Goal: Navigation & Orientation: Find specific page/section

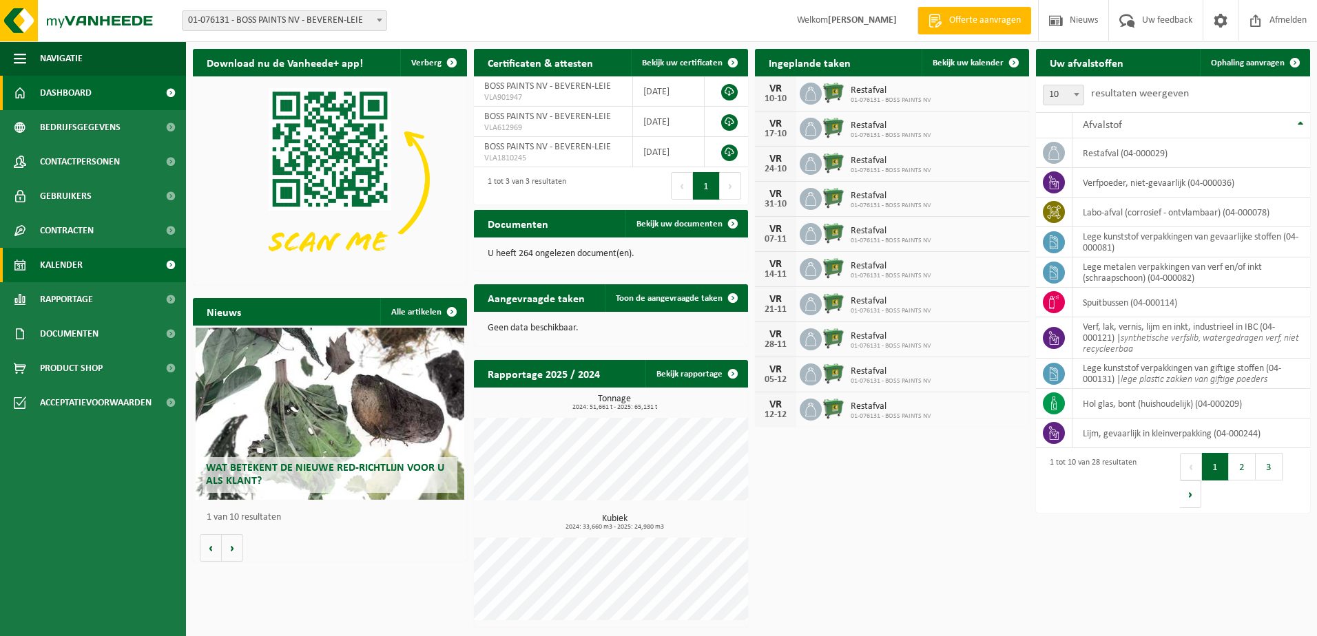
click at [72, 266] on span "Kalender" at bounding box center [61, 265] width 43 height 34
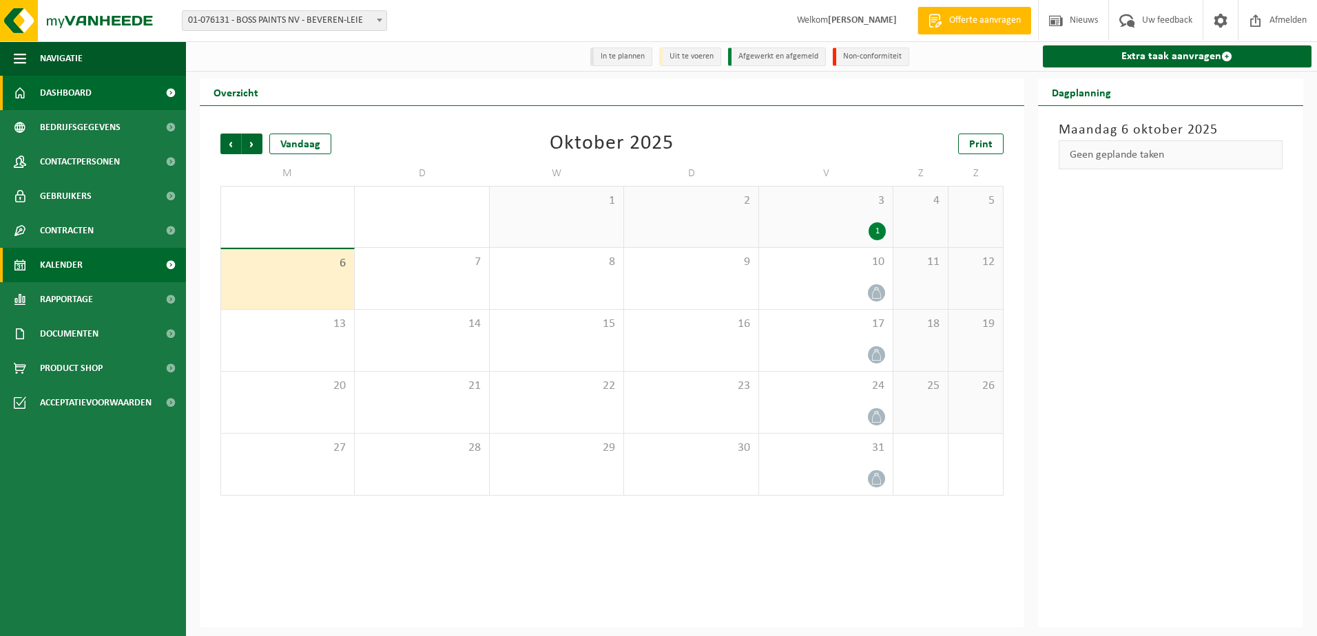
click at [78, 85] on span "Dashboard" at bounding box center [66, 93] width 52 height 34
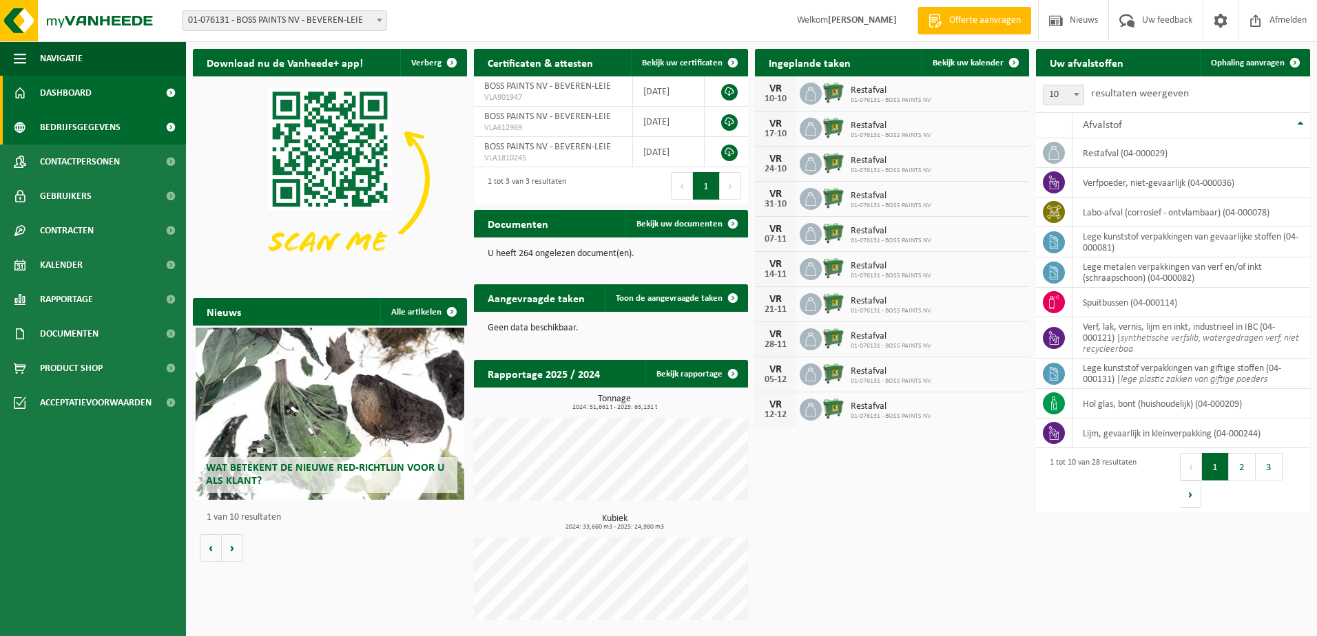
click at [71, 133] on span "Bedrijfsgegevens" at bounding box center [80, 127] width 81 height 34
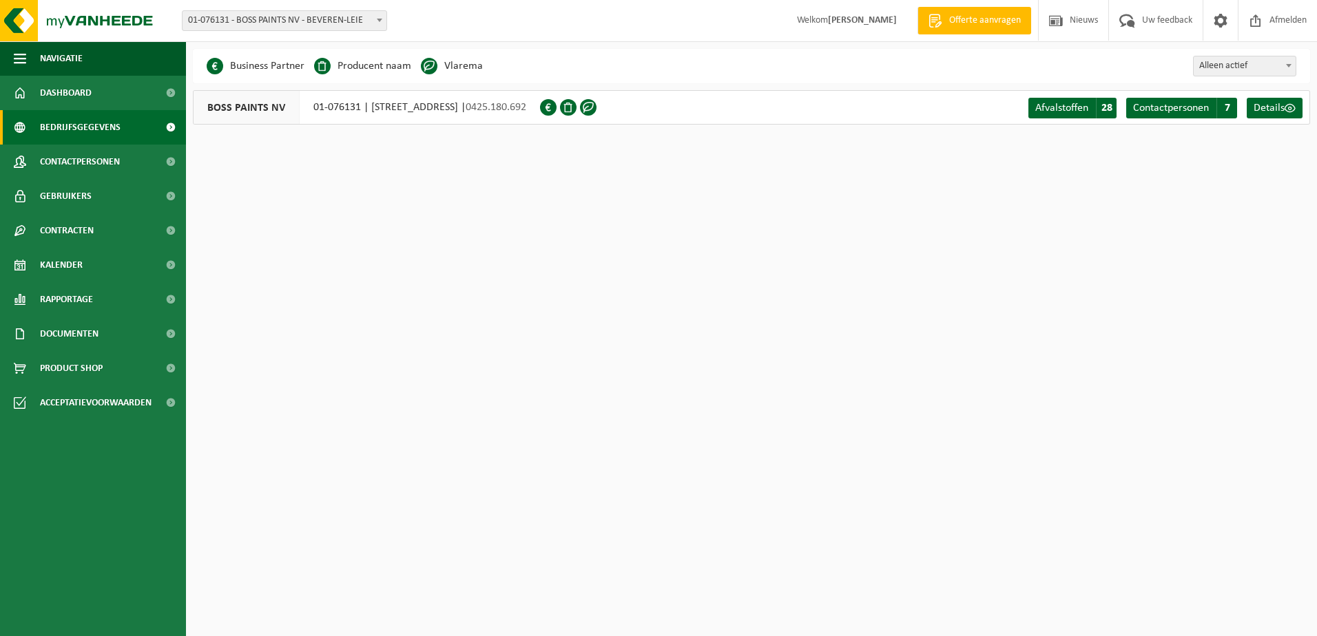
click at [64, 160] on span "Contactpersonen" at bounding box center [80, 162] width 80 height 34
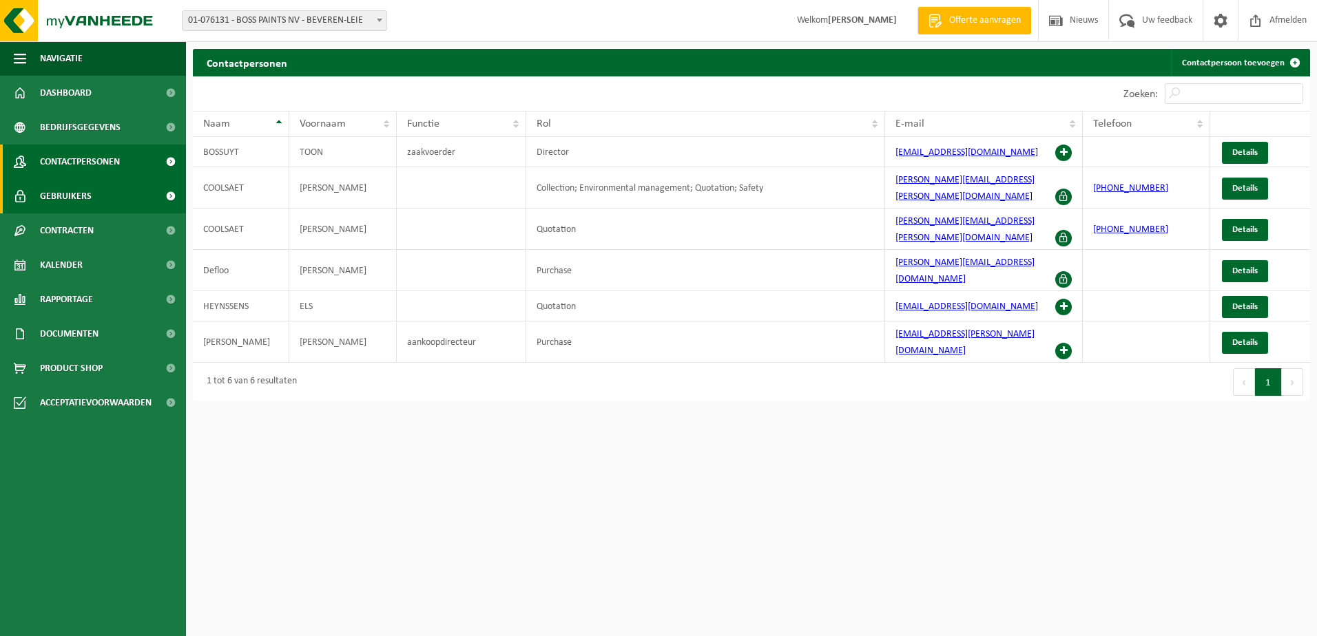
click at [66, 198] on span "Gebruikers" at bounding box center [66, 196] width 52 height 34
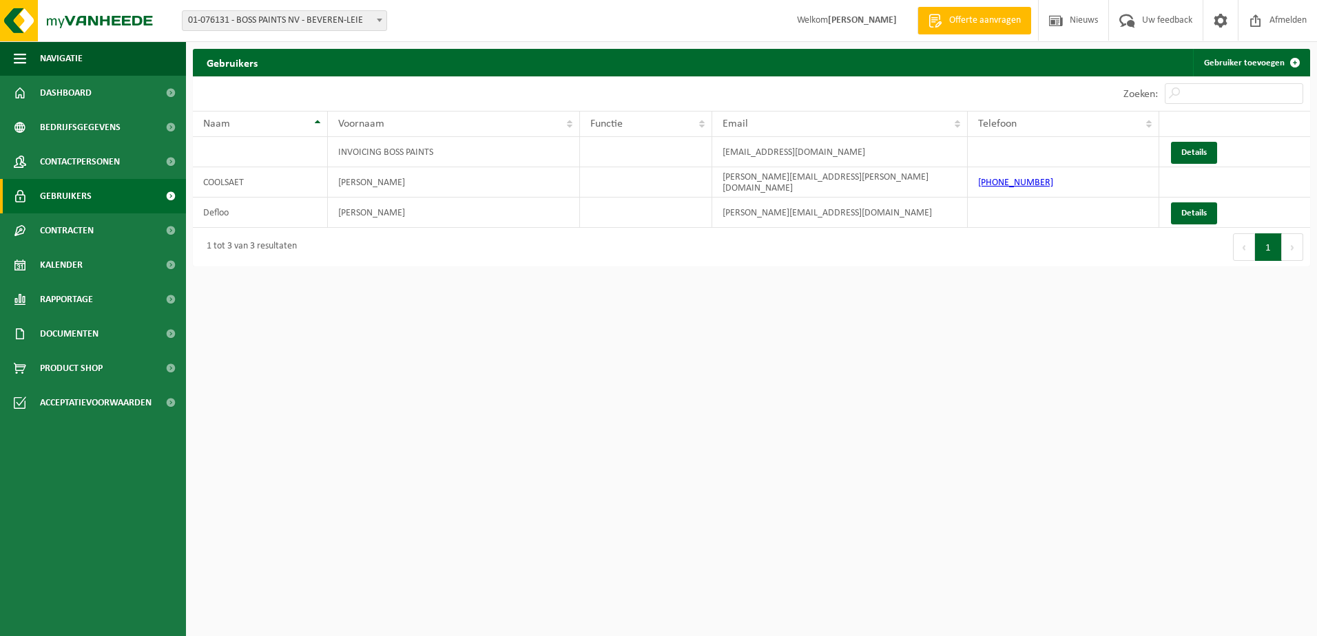
click at [59, 235] on span "Contracten" at bounding box center [67, 231] width 54 height 34
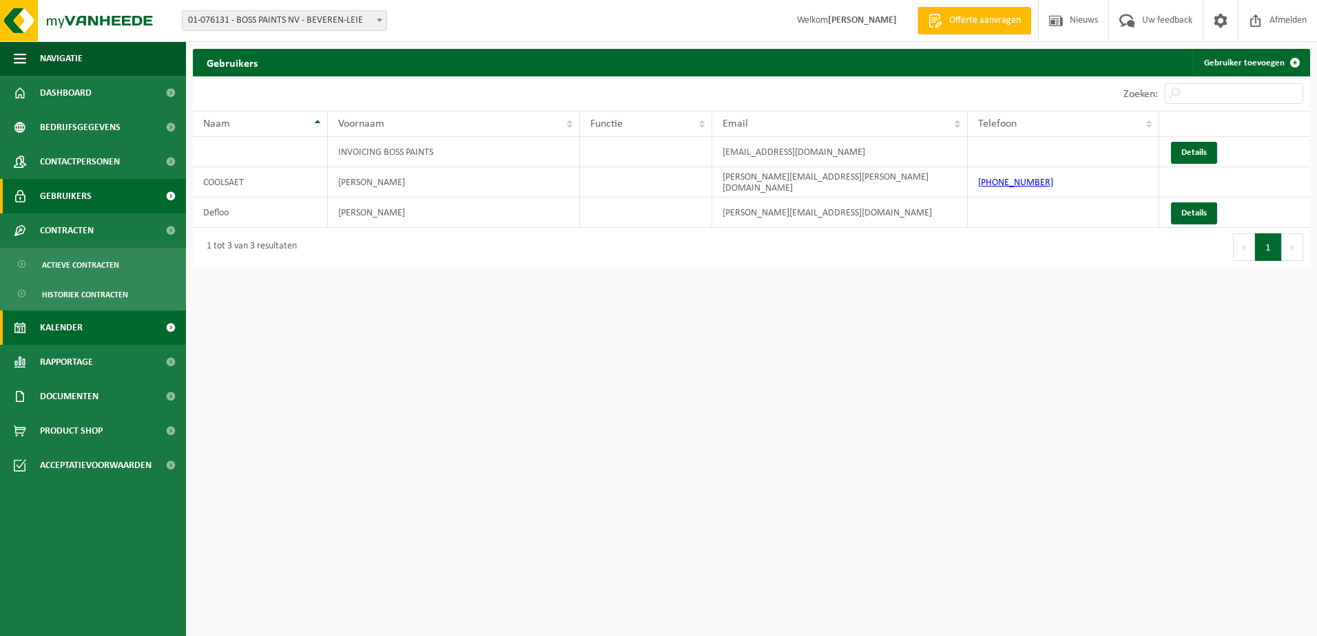
click at [68, 328] on span "Kalender" at bounding box center [61, 328] width 43 height 34
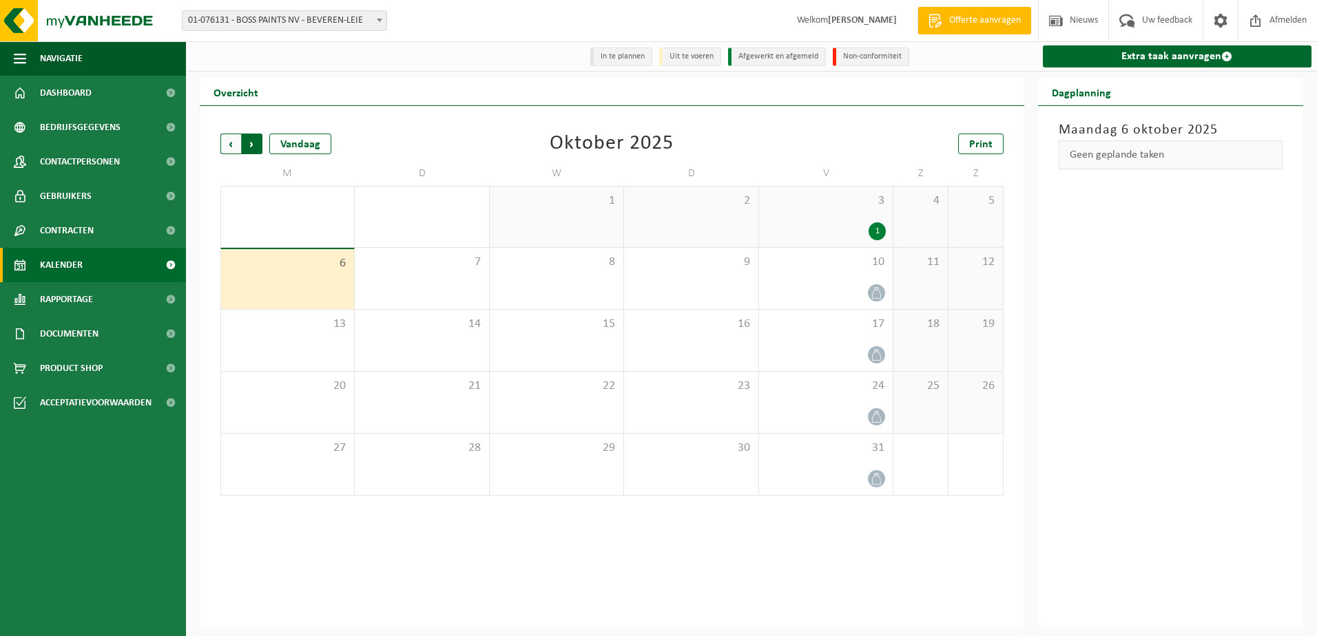
click at [230, 146] on span "Vorige" at bounding box center [230, 144] width 21 height 21
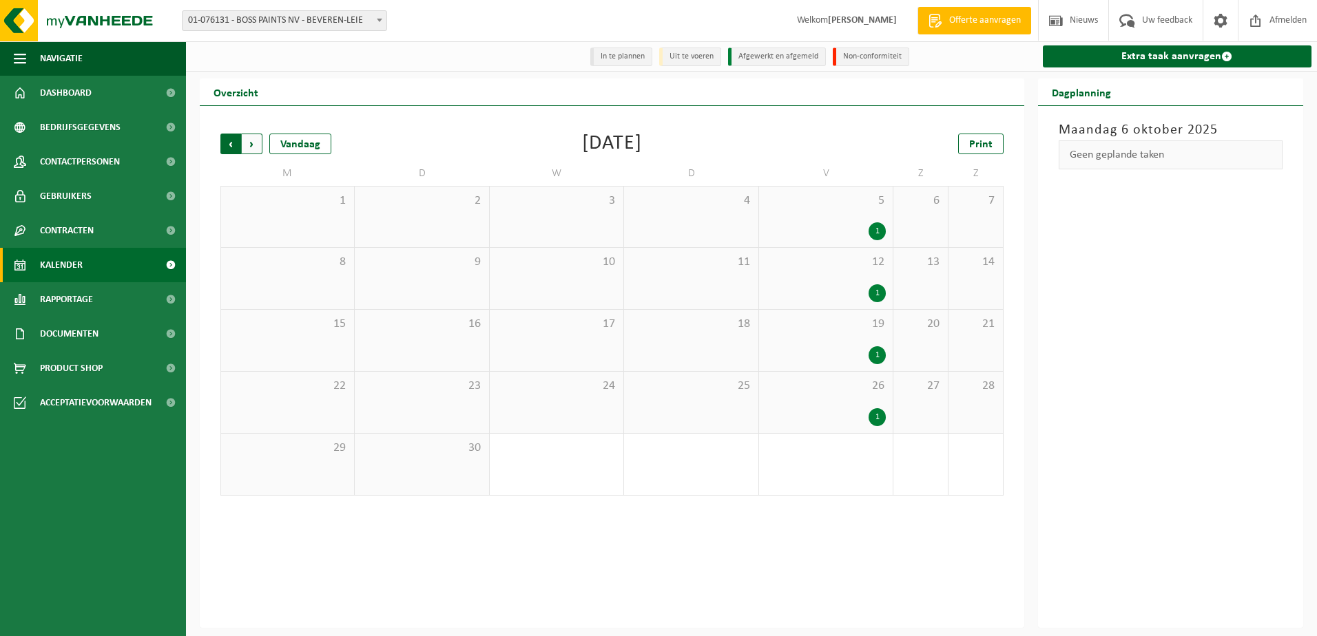
click at [249, 145] on span "Volgende" at bounding box center [252, 144] width 21 height 21
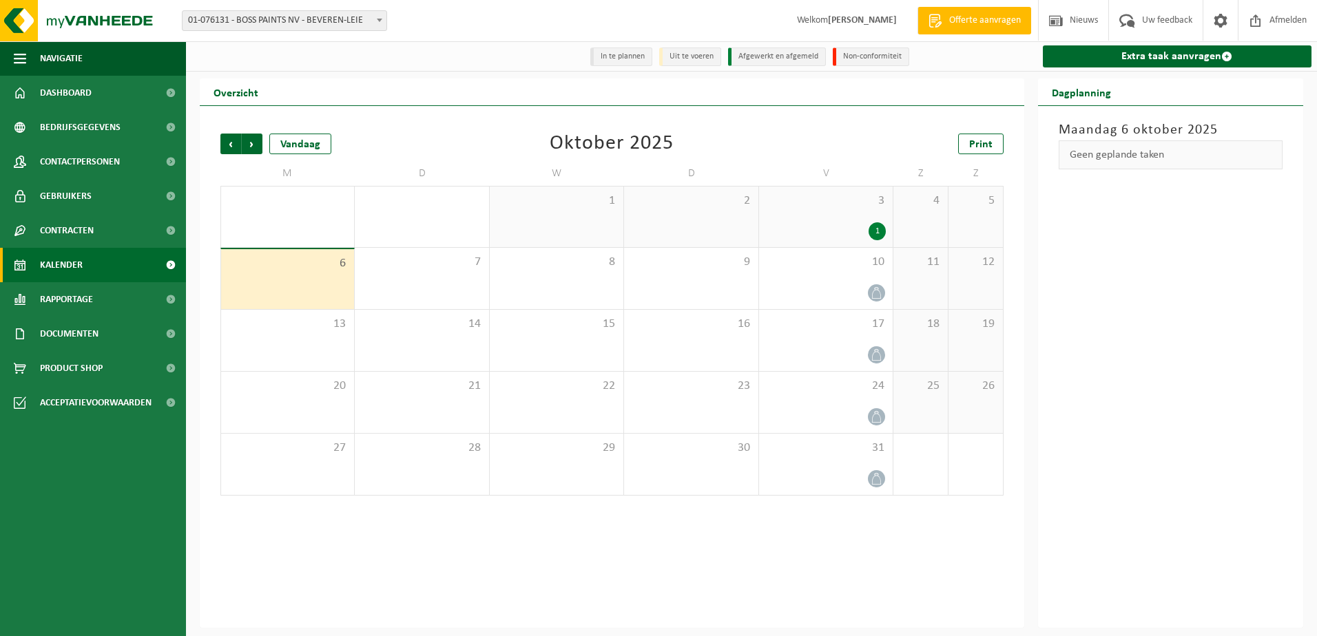
click at [250, 145] on span "Volgende" at bounding box center [252, 144] width 21 height 21
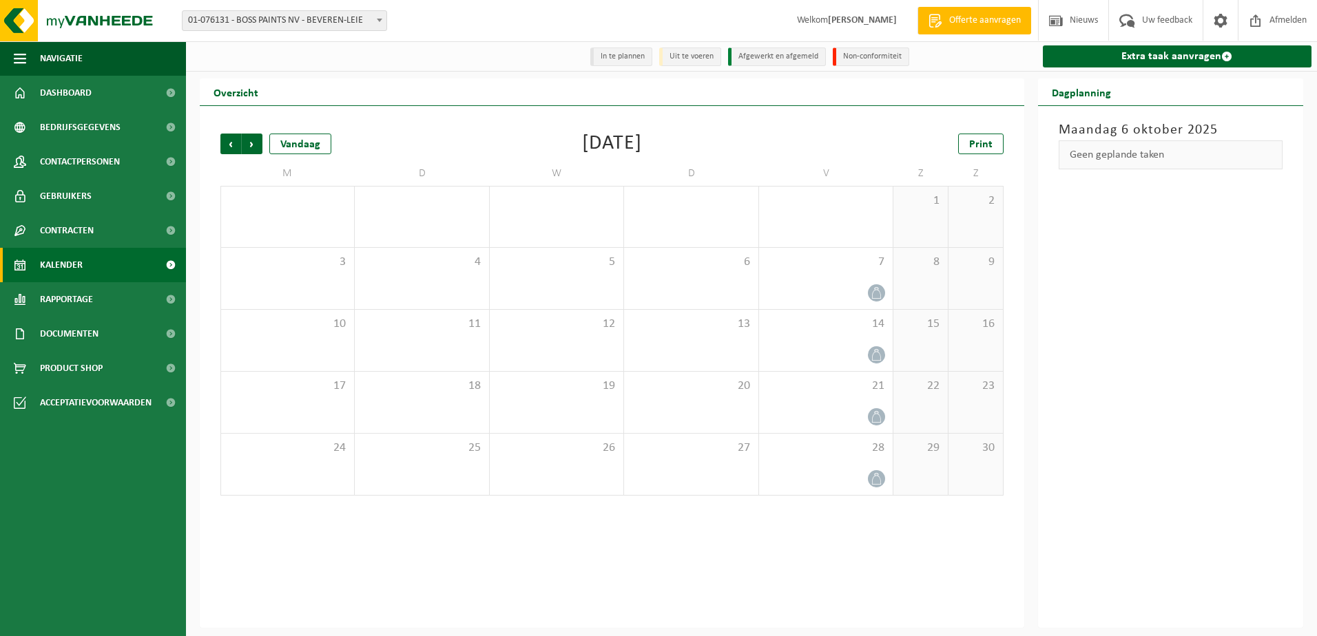
drag, startPoint x: 231, startPoint y: 143, endPoint x: 216, endPoint y: 150, distance: 17.3
click at [232, 143] on span "Vorige" at bounding box center [230, 144] width 21 height 21
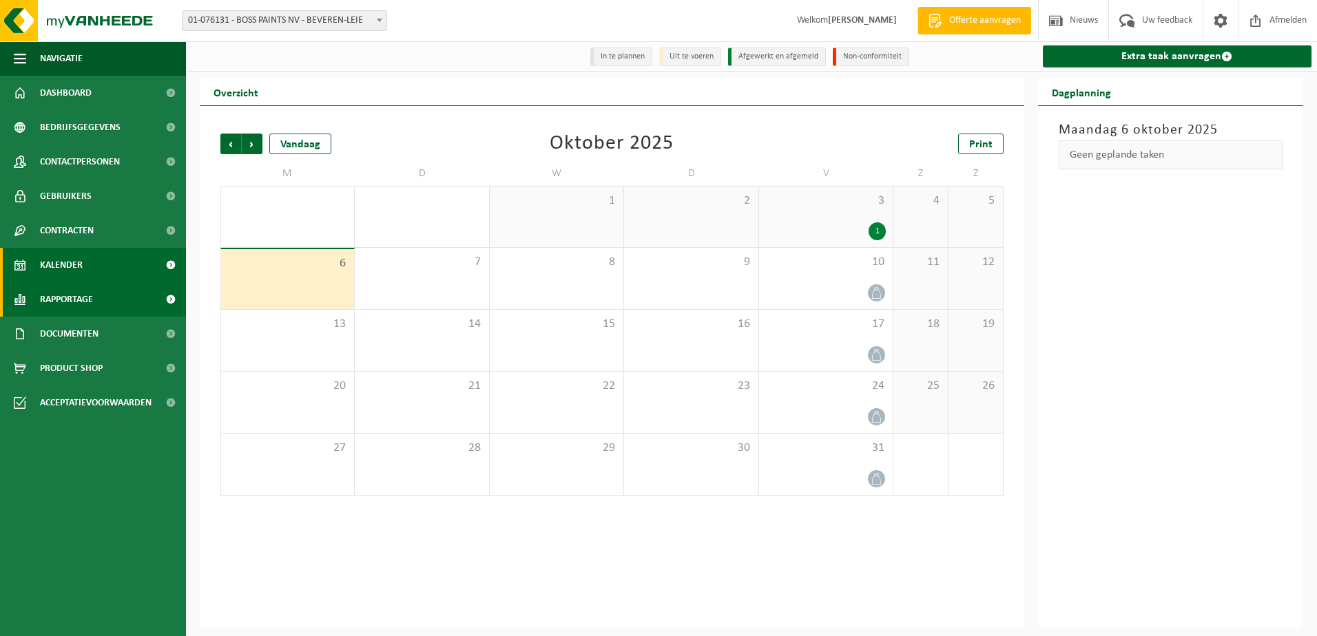
click at [60, 296] on span "Rapportage" at bounding box center [66, 299] width 53 height 34
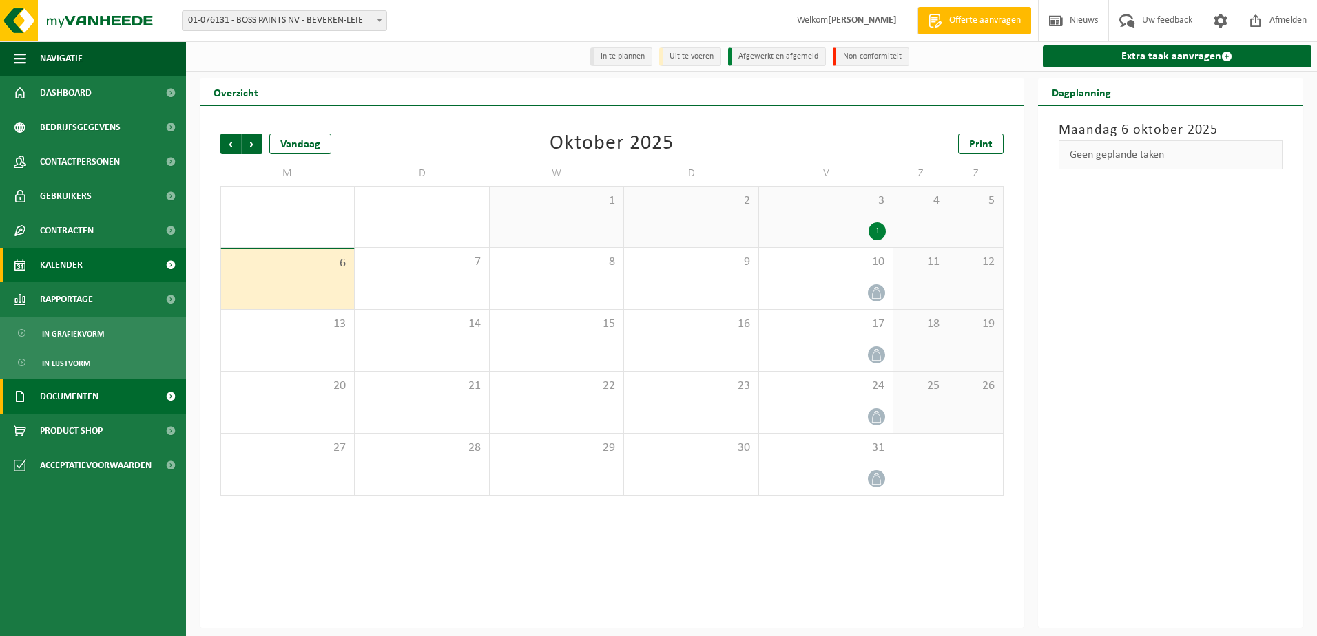
click at [63, 399] on span "Documenten" at bounding box center [69, 396] width 59 height 34
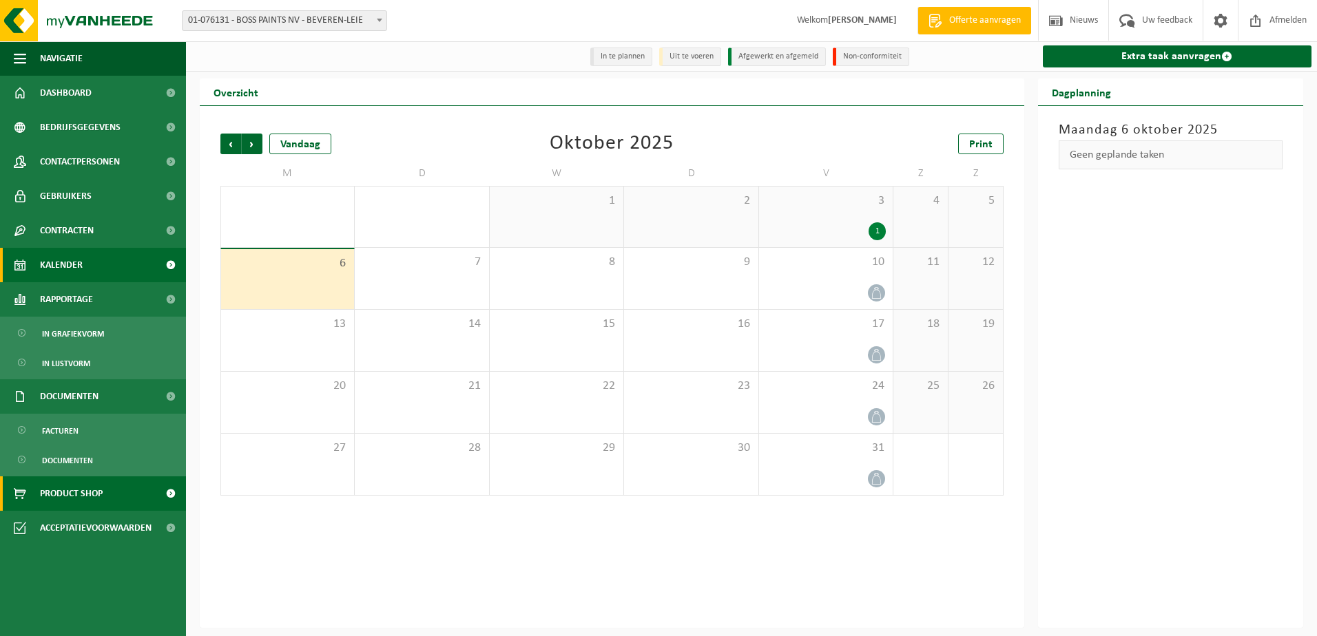
click at [80, 497] on span "Product Shop" at bounding box center [71, 494] width 63 height 34
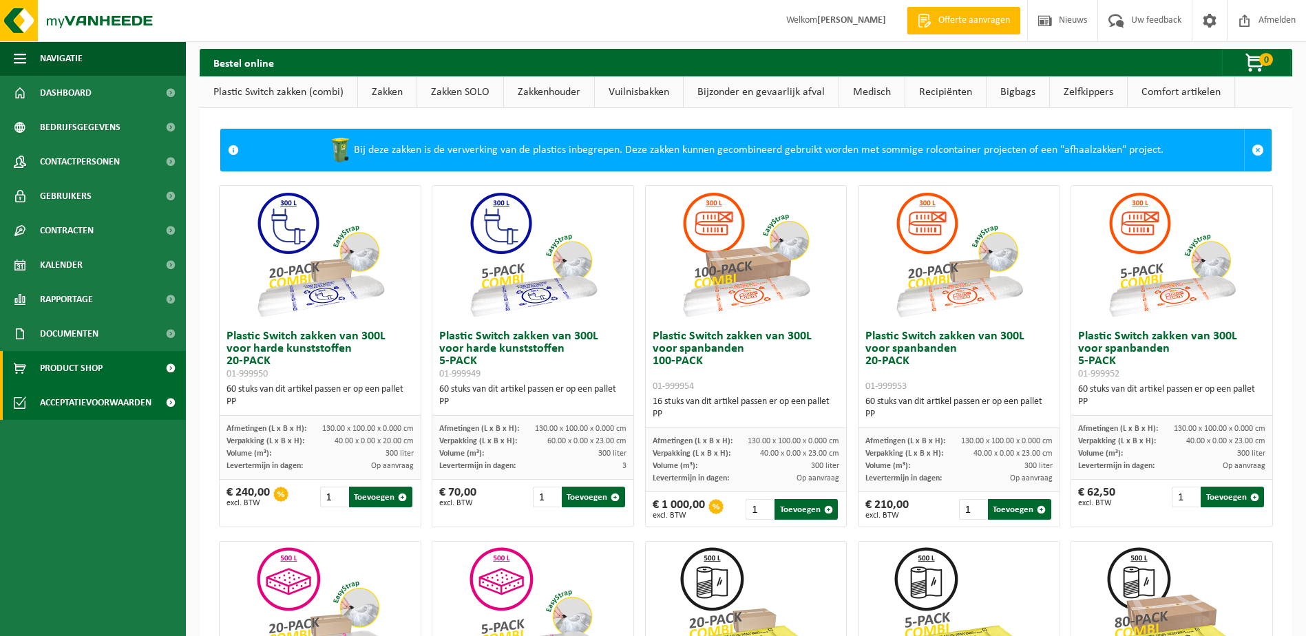
click at [68, 403] on span "Acceptatievoorwaarden" at bounding box center [96, 403] width 112 height 34
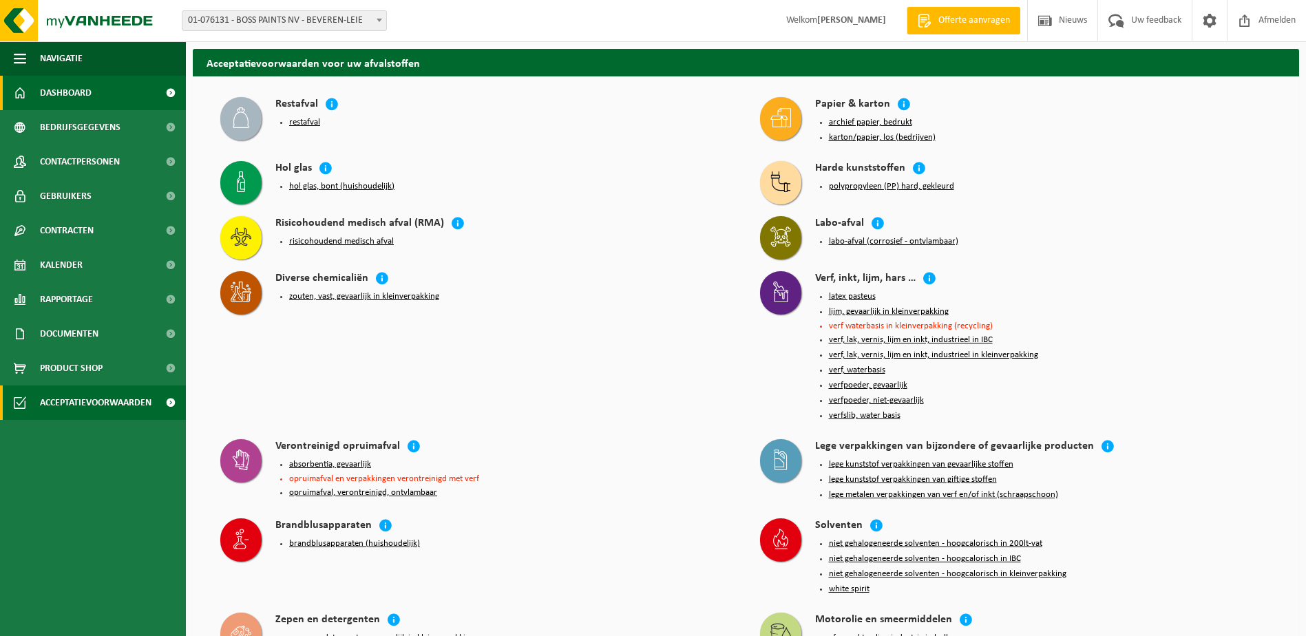
click at [74, 89] on span "Dashboard" at bounding box center [66, 93] width 52 height 34
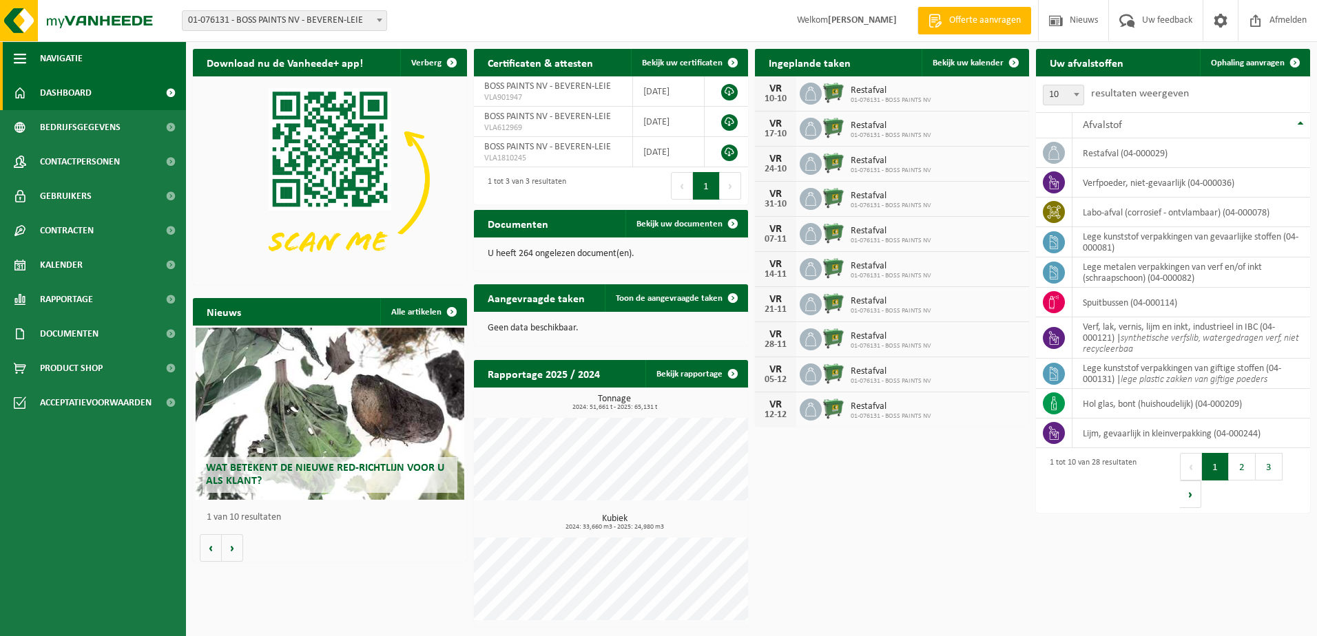
click at [23, 58] on span "button" at bounding box center [20, 58] width 12 height 34
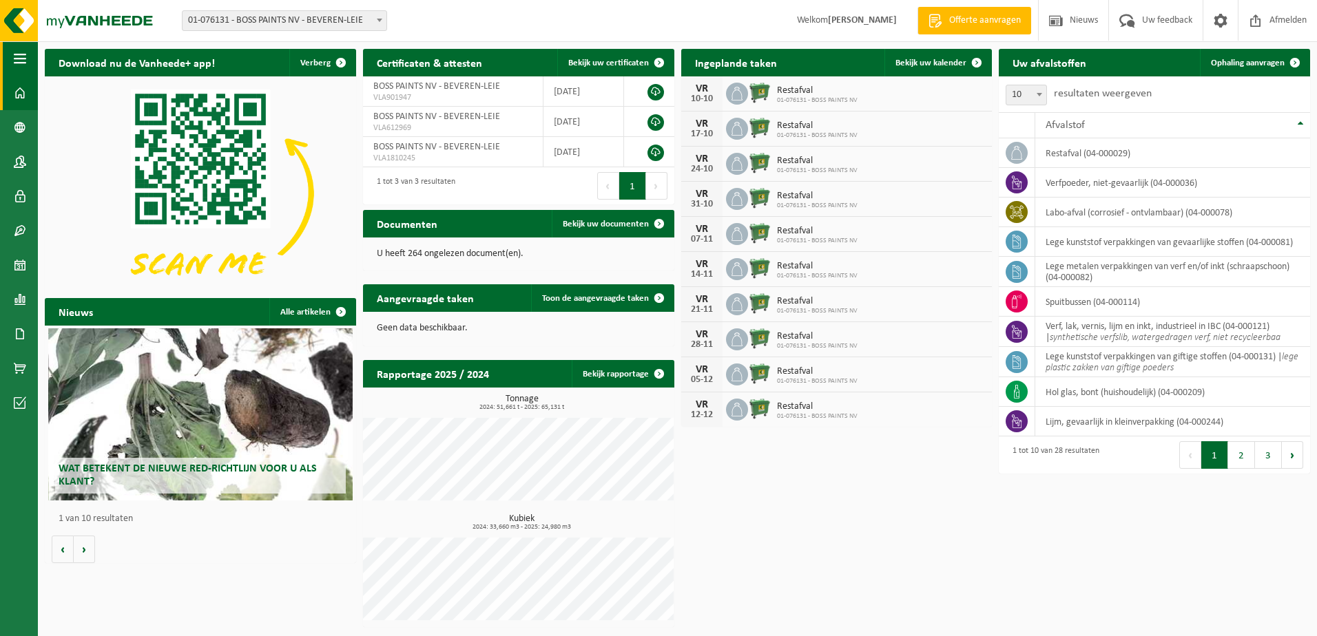
click at [23, 58] on span "button" at bounding box center [20, 58] width 12 height 34
